Goal: Find specific page/section: Find specific page/section

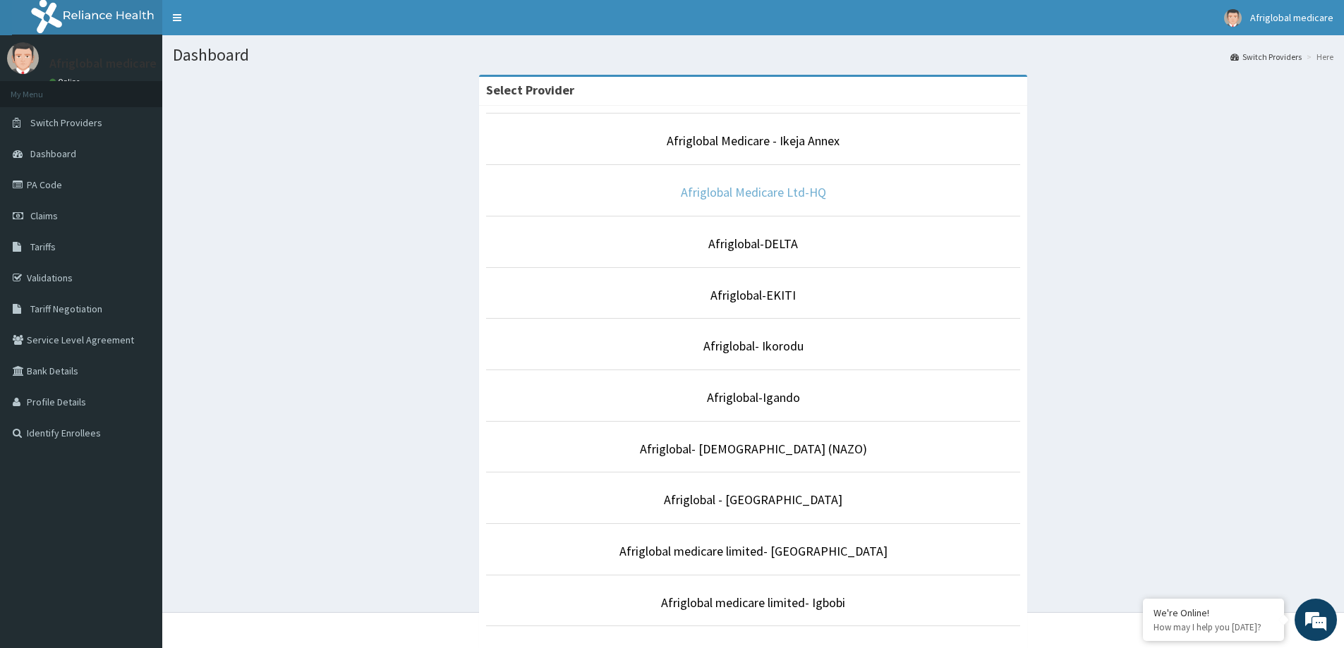
click at [749, 198] on link "Afriglobal Medicare Ltd-HQ" at bounding box center [753, 192] width 145 height 16
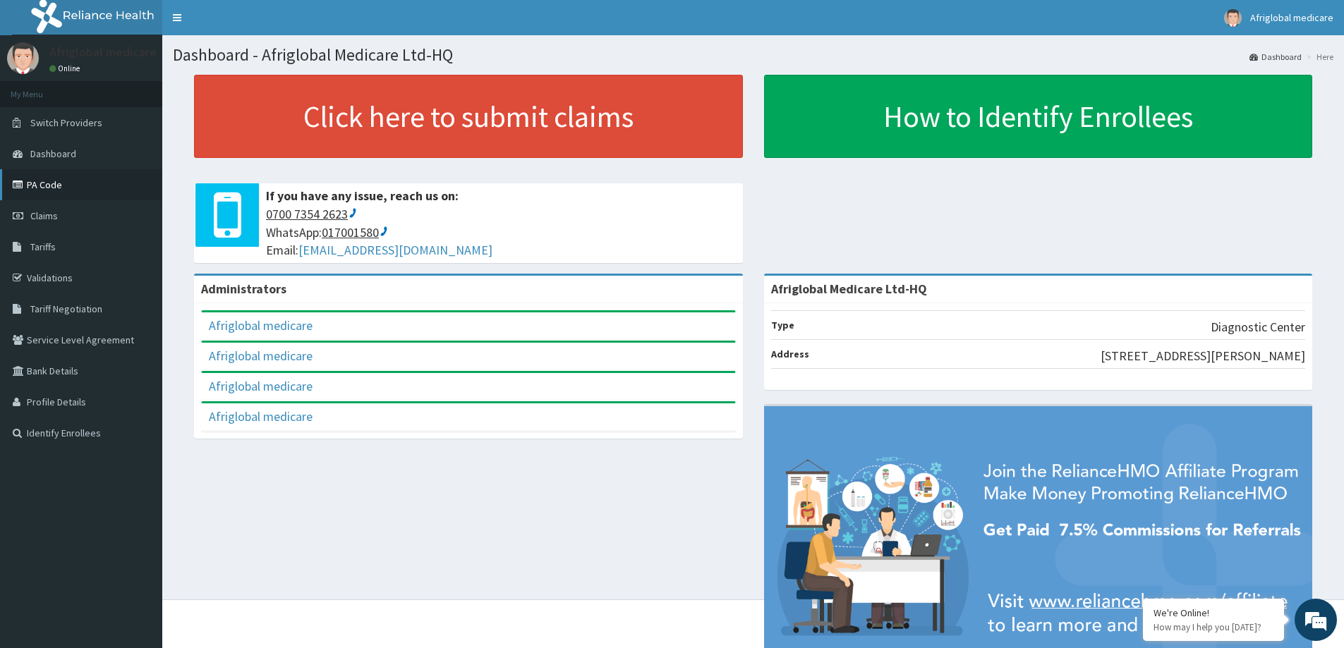
click at [47, 183] on link "PA Code" at bounding box center [81, 184] width 162 height 31
